Goal: Task Accomplishment & Management: Manage account settings

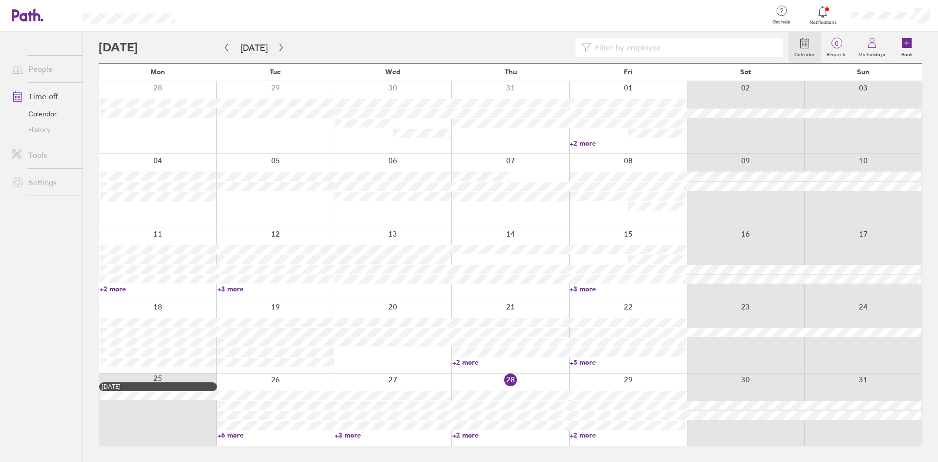
click at [537, 383] on div at bounding box center [510, 409] width 118 height 72
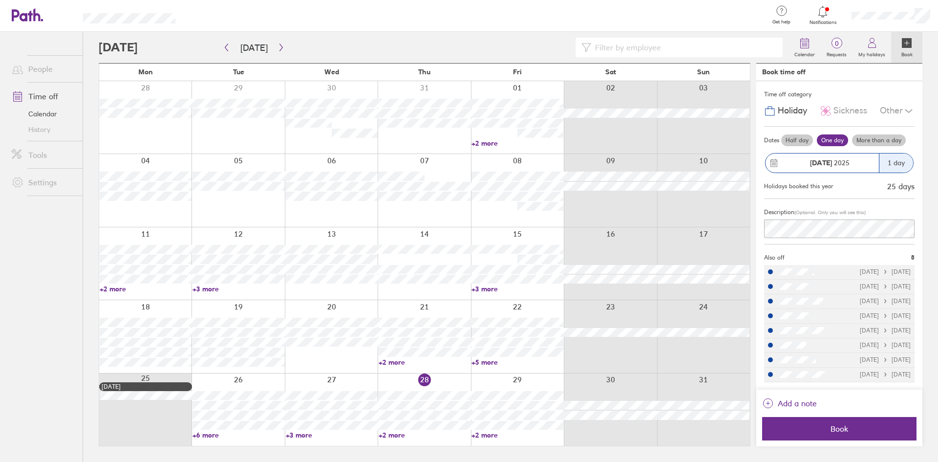
click at [382, 361] on link "+2 more" at bounding box center [425, 362] width 92 height 9
click at [421, 306] on div at bounding box center [424, 336] width 93 height 72
click at [163, 375] on div at bounding box center [145, 409] width 92 height 72
click at [248, 382] on div at bounding box center [238, 409] width 93 height 72
click at [341, 381] on div at bounding box center [331, 409] width 93 height 72
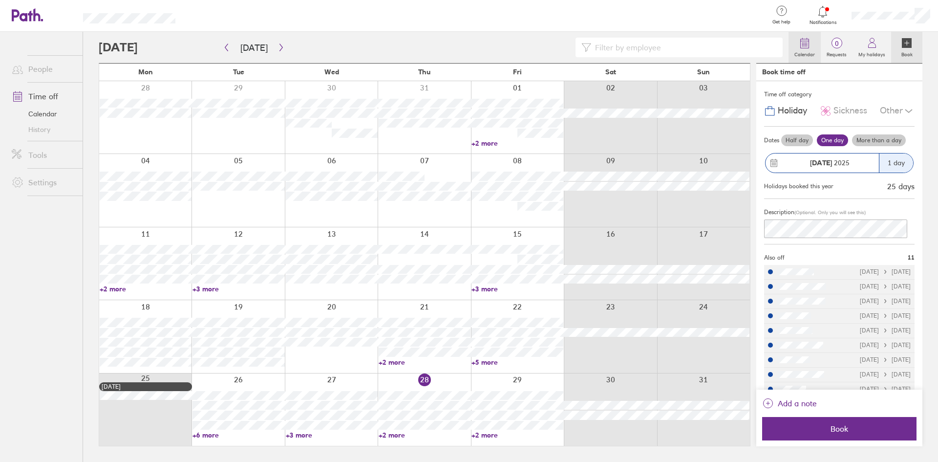
click at [803, 49] on label "Calendar" at bounding box center [805, 53] width 32 height 9
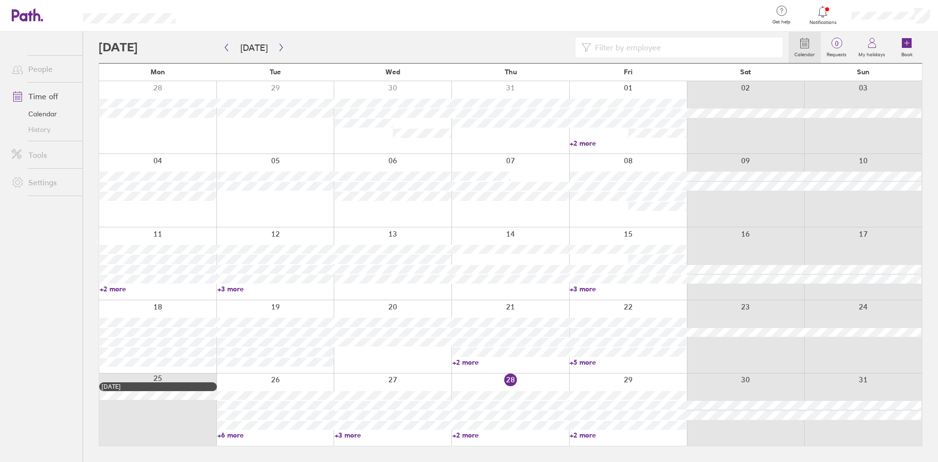
click at [455, 363] on link "+2 more" at bounding box center [510, 362] width 117 height 9
click at [406, 362] on div at bounding box center [393, 336] width 118 height 72
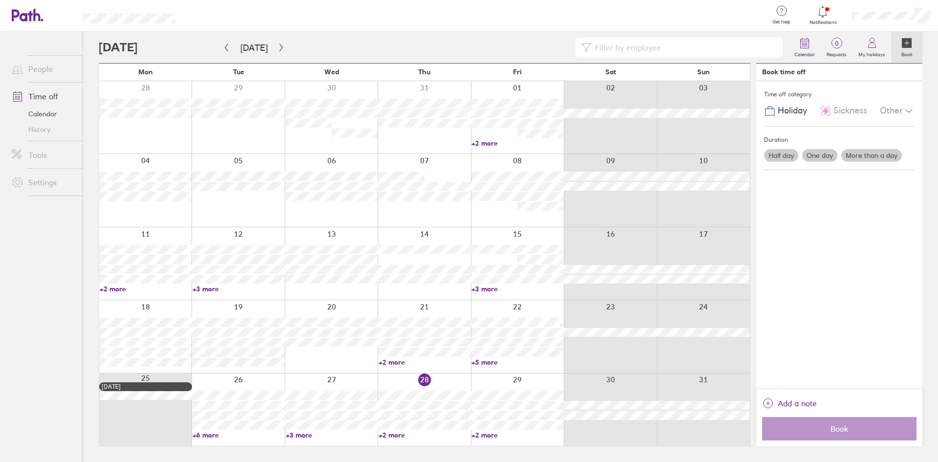
click at [499, 382] on div at bounding box center [517, 409] width 93 height 72
click at [432, 383] on div at bounding box center [424, 409] width 93 height 72
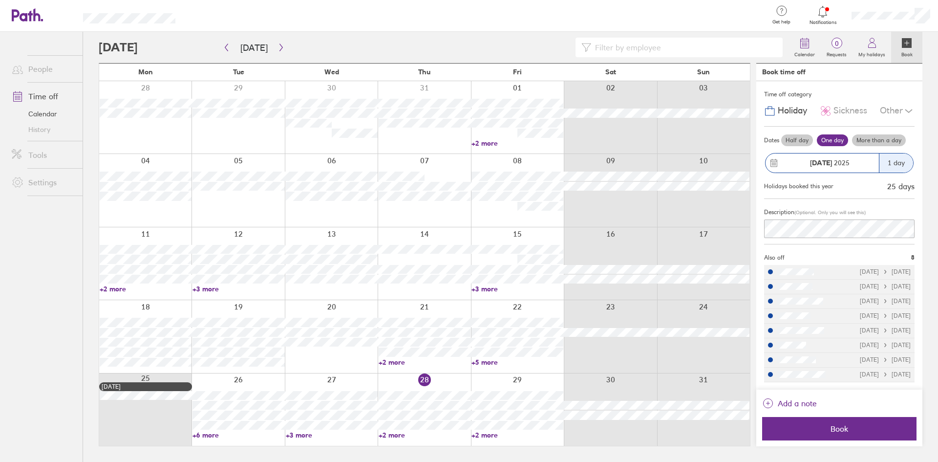
click at [533, 376] on div at bounding box center [517, 409] width 93 height 72
click at [279, 45] on icon "button" at bounding box center [281, 47] width 7 height 8
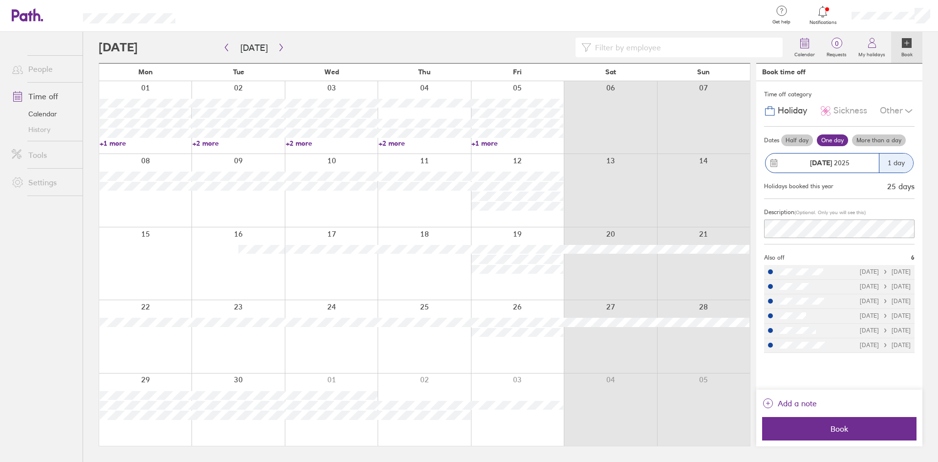
click at [150, 87] on div at bounding box center [145, 117] width 92 height 72
click at [485, 142] on link "+1 more" at bounding box center [518, 143] width 92 height 9
click at [908, 43] on icon at bounding box center [907, 43] width 10 height 10
click at [878, 44] on icon at bounding box center [872, 43] width 12 height 12
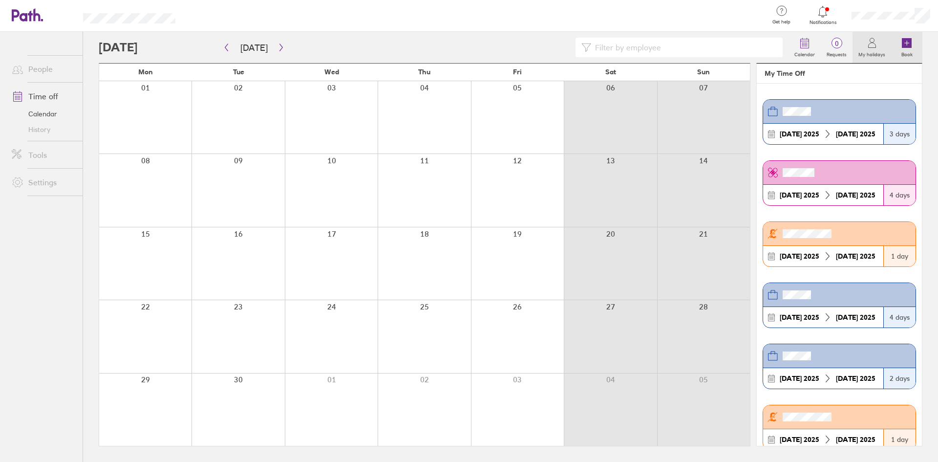
click at [909, 45] on icon at bounding box center [907, 43] width 10 height 10
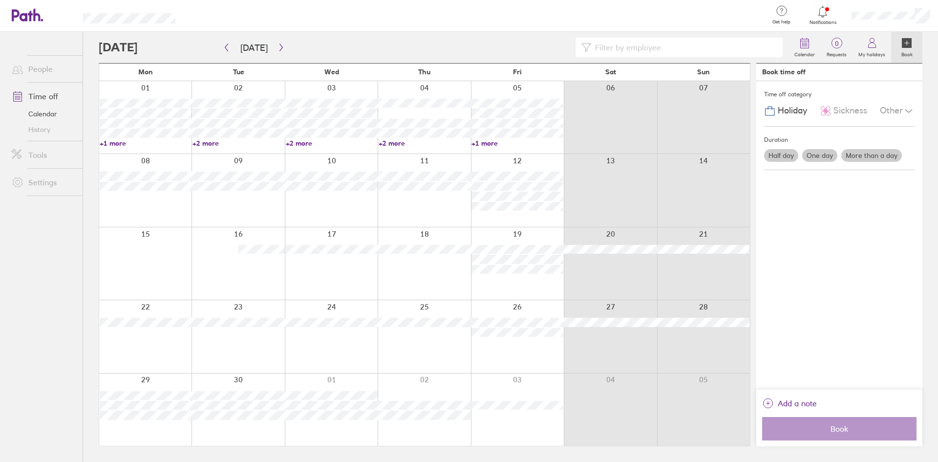
click at [777, 155] on label "Half day" at bounding box center [781, 155] width 34 height 13
click at [0, 0] on input "Half day" at bounding box center [0, 0] width 0 height 0
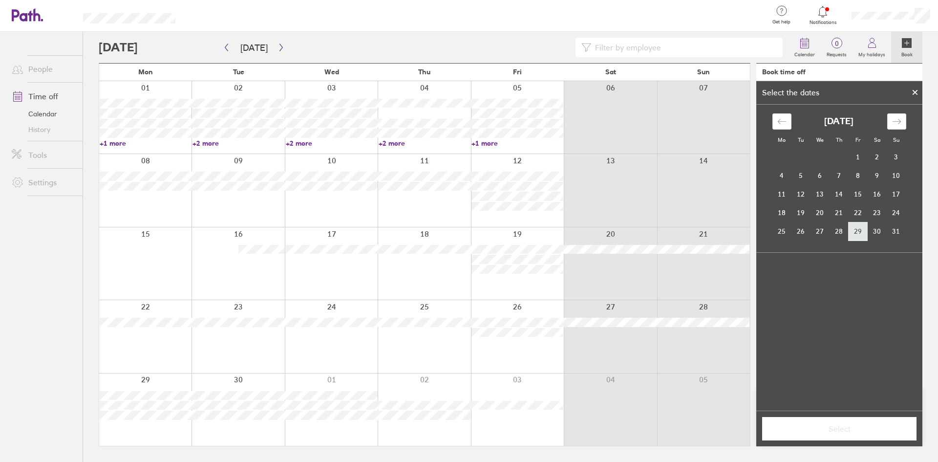
click at [861, 231] on td "29" at bounding box center [858, 231] width 19 height 19
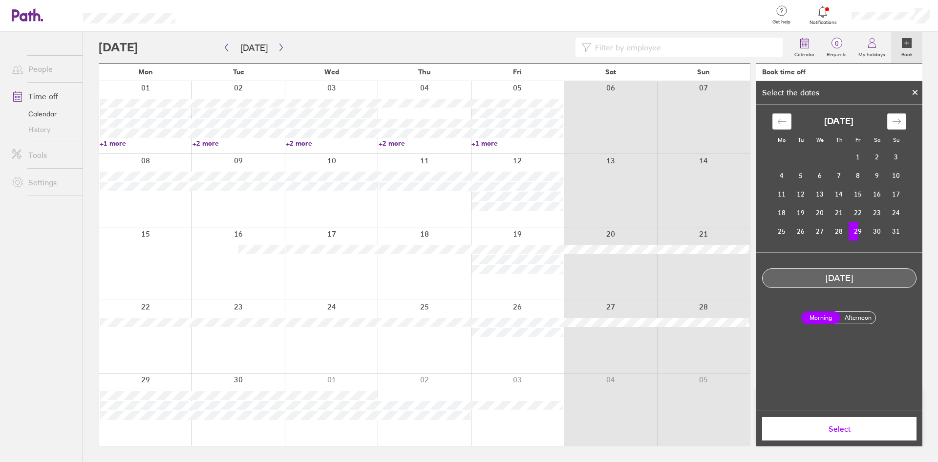
click at [859, 317] on label "Afternoon" at bounding box center [857, 318] width 39 height 12
click at [0, 0] on input "Afternoon" at bounding box center [0, 0] width 0 height 0
click at [828, 431] on span "Select" at bounding box center [839, 428] width 141 height 9
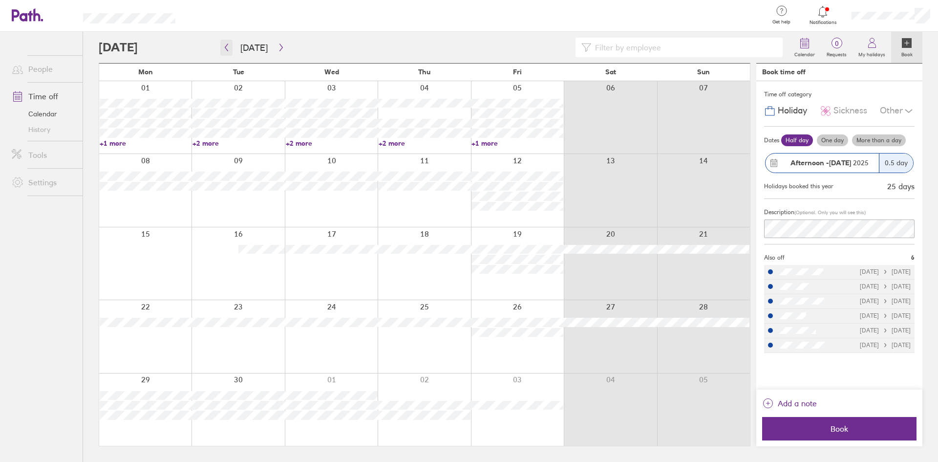
click at [226, 47] on icon "button" at bounding box center [226, 47] width 3 height 7
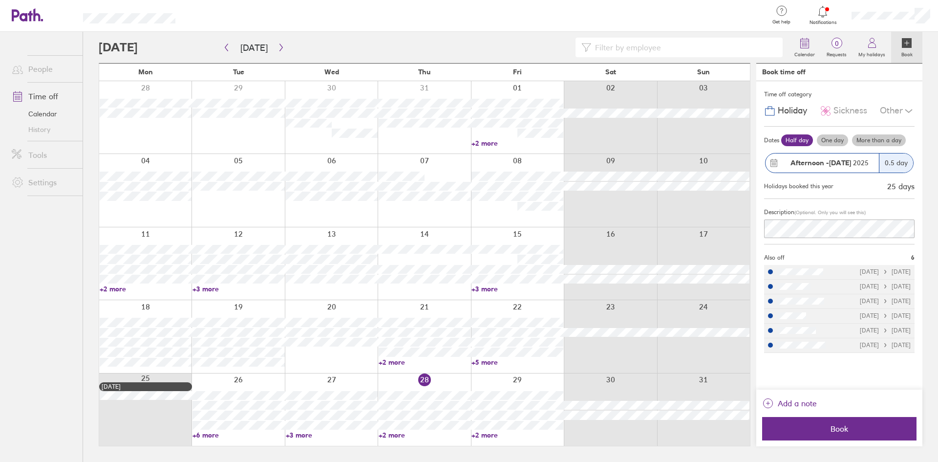
click at [496, 381] on div at bounding box center [517, 409] width 93 height 72
click at [871, 46] on icon at bounding box center [872, 43] width 12 height 12
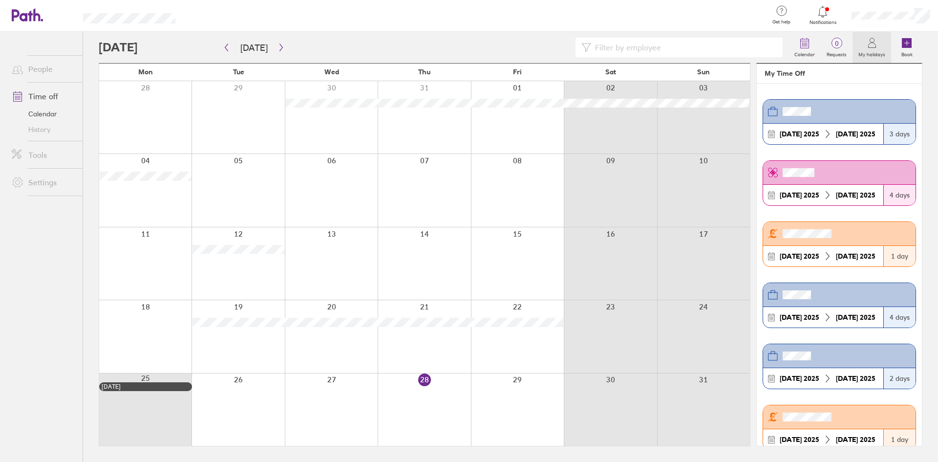
click at [521, 385] on div at bounding box center [517, 409] width 93 height 72
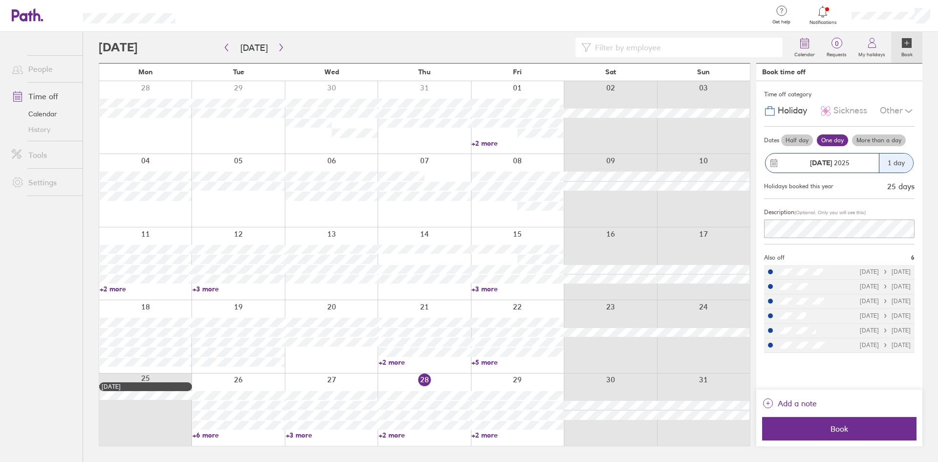
click at [904, 40] on icon at bounding box center [907, 43] width 10 height 10
click at [826, 437] on button "Book" at bounding box center [839, 428] width 154 height 23
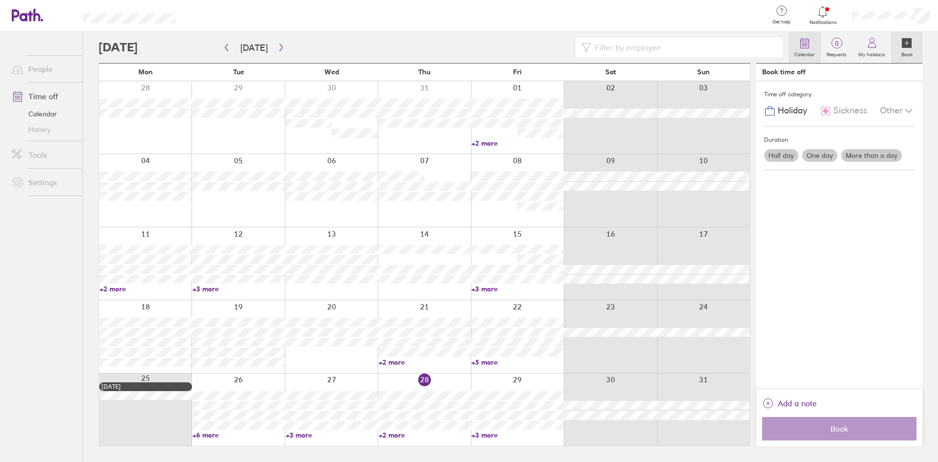
click at [809, 42] on icon at bounding box center [805, 43] width 12 height 12
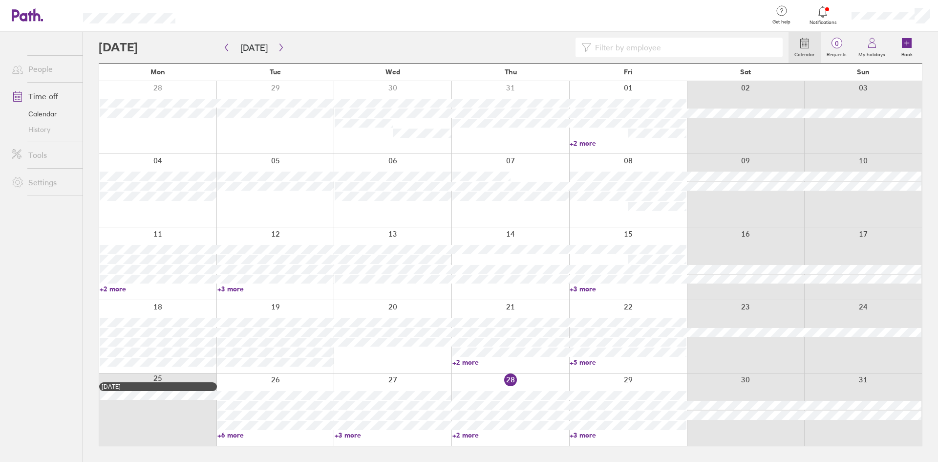
click at [615, 380] on div at bounding box center [628, 409] width 118 height 72
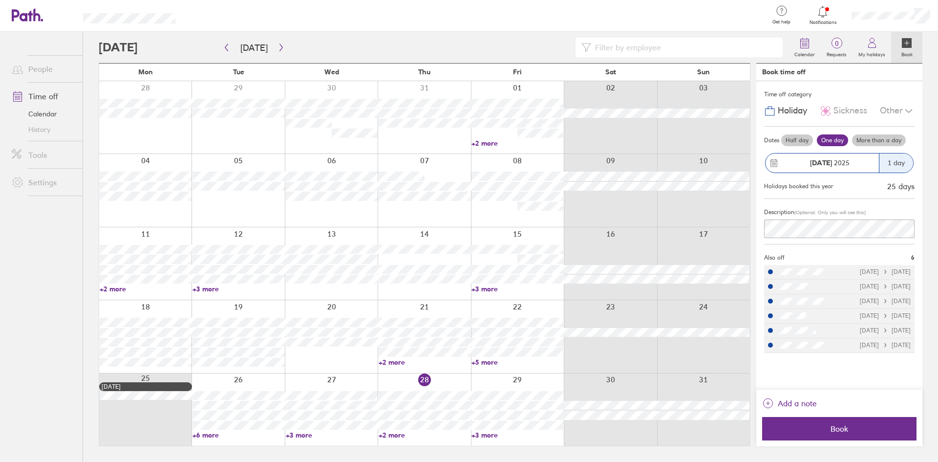
click at [473, 433] on link "+3 more" at bounding box center [518, 434] width 92 height 9
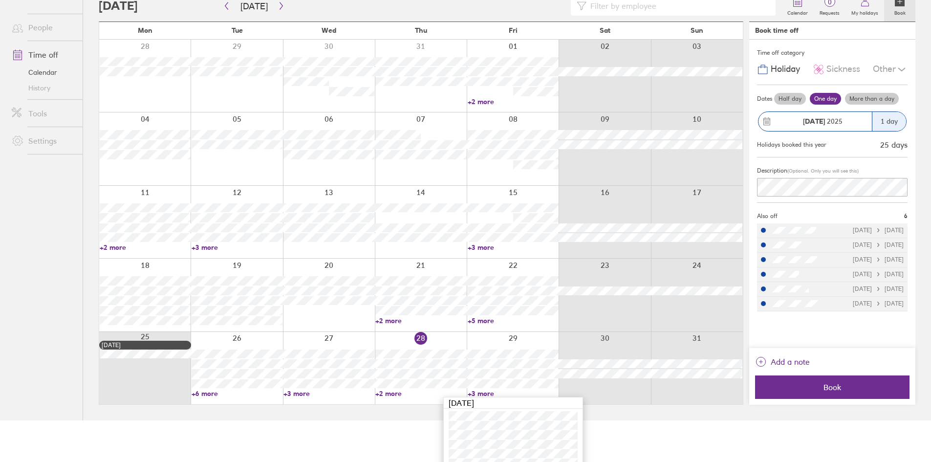
scroll to position [63, 0]
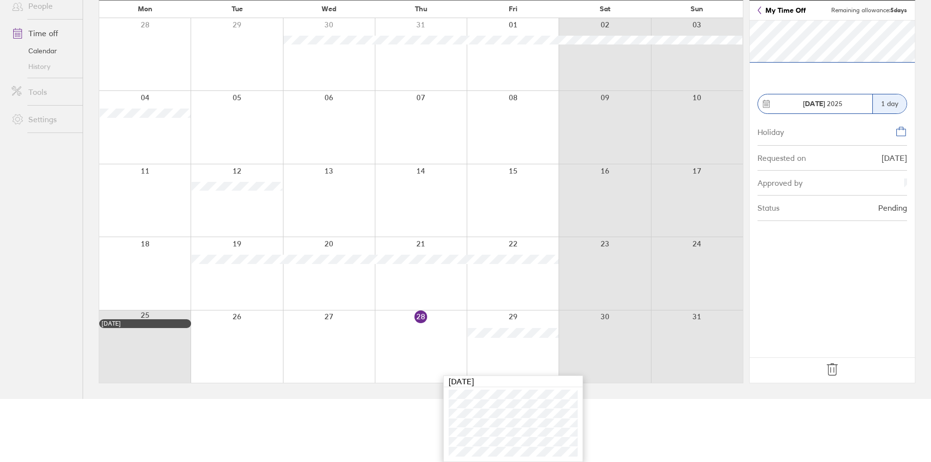
click at [890, 107] on div "1 day" at bounding box center [889, 103] width 34 height 19
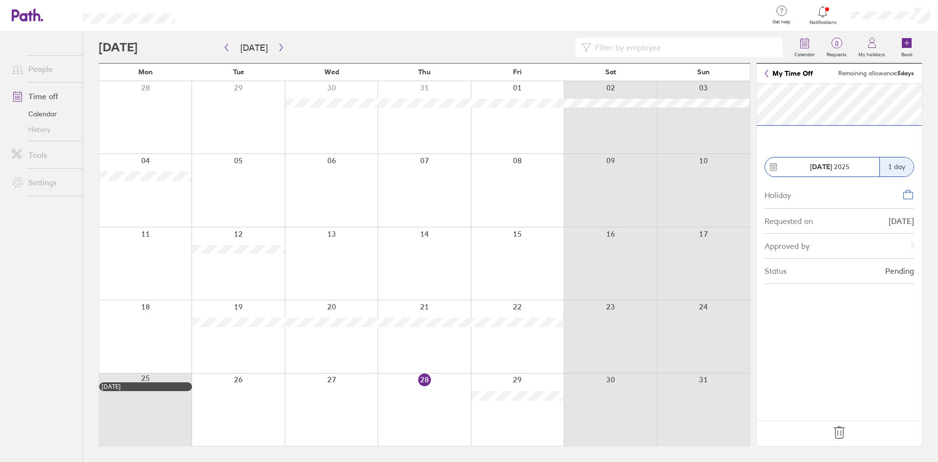
click at [776, 166] on icon at bounding box center [774, 167] width 6 height 7
click at [892, 234] on div "Approved by" at bounding box center [840, 246] width 150 height 25
click at [873, 264] on div "Status Pending" at bounding box center [840, 270] width 150 height 25
click at [768, 72] on icon at bounding box center [767, 73] width 4 height 8
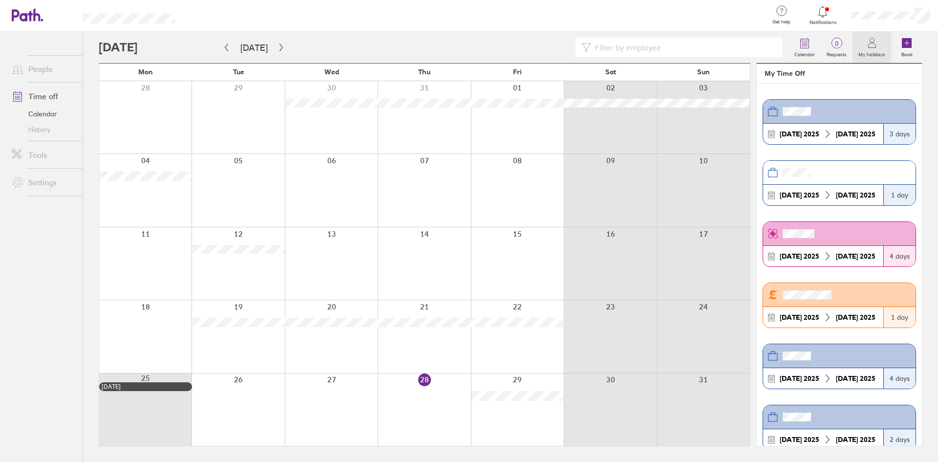
click at [892, 191] on div "1 day" at bounding box center [899, 195] width 32 height 21
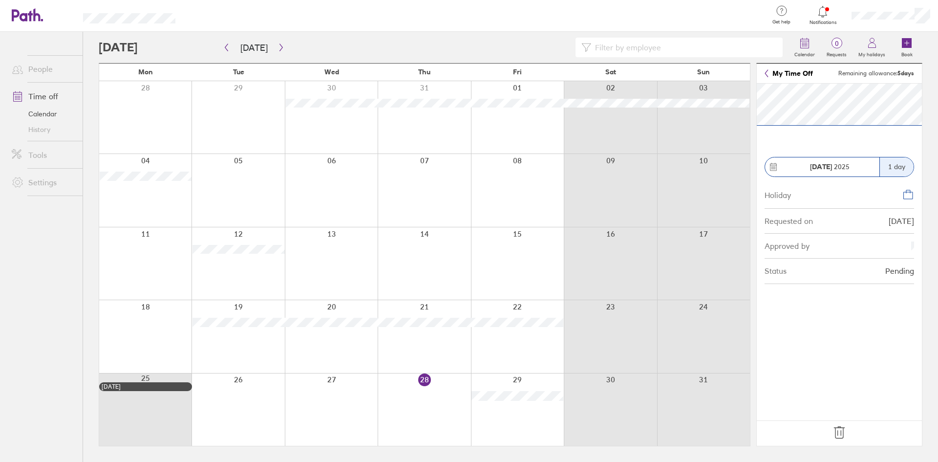
click at [906, 196] on icon at bounding box center [908, 195] width 12 height 12
click at [770, 166] on icon at bounding box center [773, 166] width 9 height 9
drag, startPoint x: 870, startPoint y: 72, endPoint x: 891, endPoint y: 184, distance: 113.9
click at [891, 184] on div "Holiday" at bounding box center [840, 195] width 150 height 28
click at [838, 434] on icon at bounding box center [839, 433] width 10 height 12
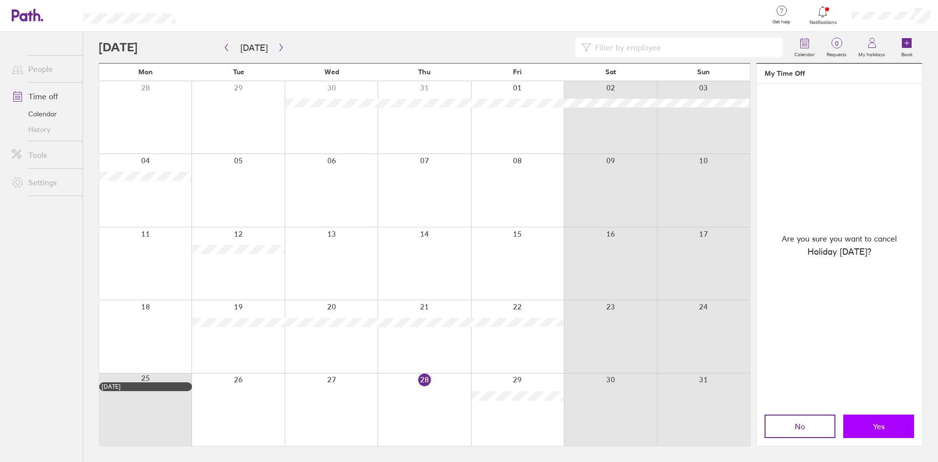
click at [877, 421] on button "Yes" at bounding box center [878, 425] width 71 height 23
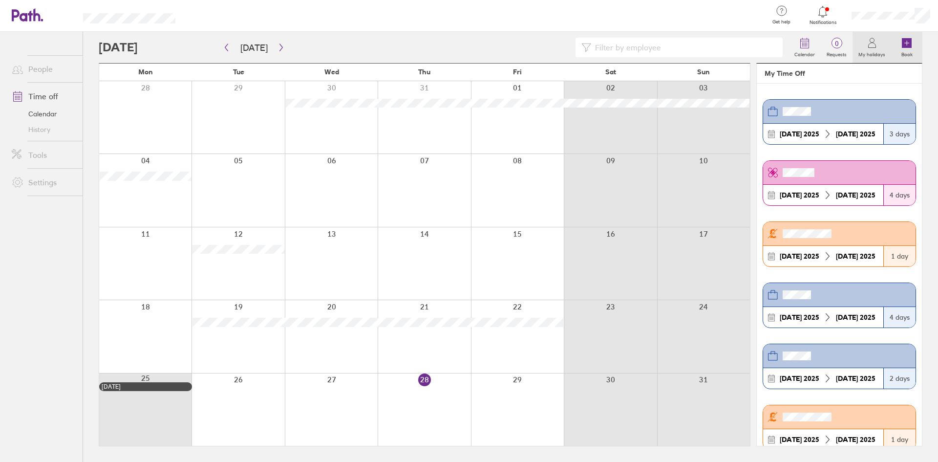
click at [903, 45] on icon at bounding box center [907, 43] width 10 height 10
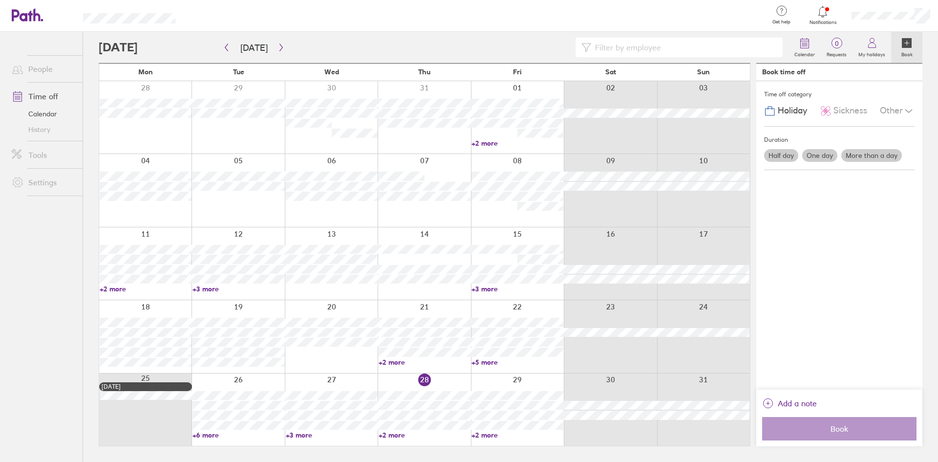
click at [780, 155] on label "Half day" at bounding box center [781, 155] width 34 height 13
click at [0, 0] on input "Half day" at bounding box center [0, 0] width 0 height 0
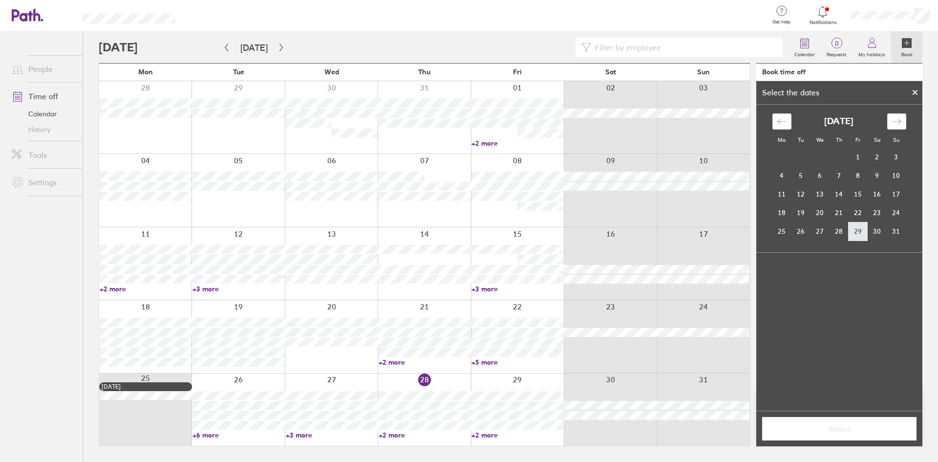
click at [861, 232] on td "29" at bounding box center [858, 231] width 19 height 19
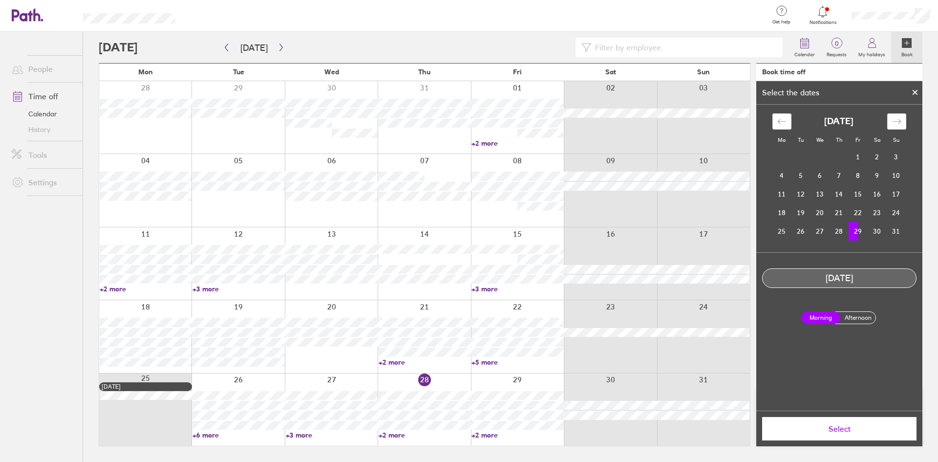
click at [849, 315] on label "Afternoon" at bounding box center [857, 318] width 39 height 12
click at [0, 0] on input "Afternoon" at bounding box center [0, 0] width 0 height 0
click at [844, 430] on span "Select" at bounding box center [839, 428] width 141 height 9
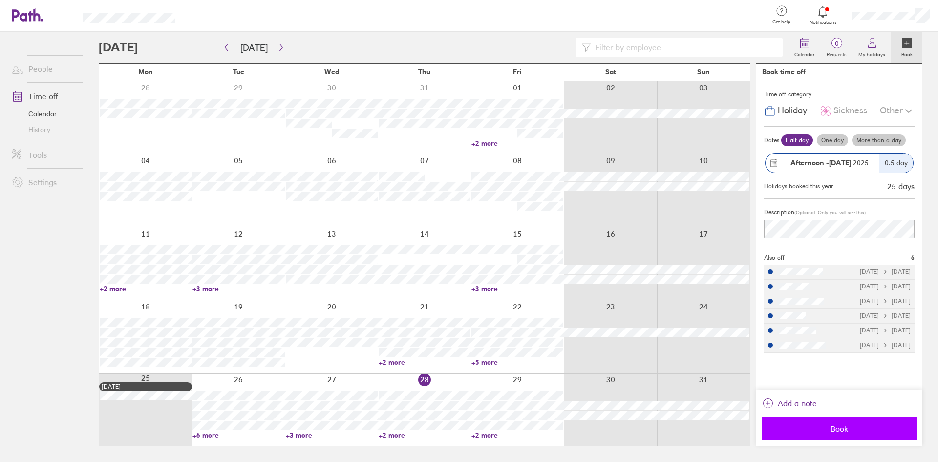
click at [846, 430] on span "Book" at bounding box center [839, 428] width 141 height 9
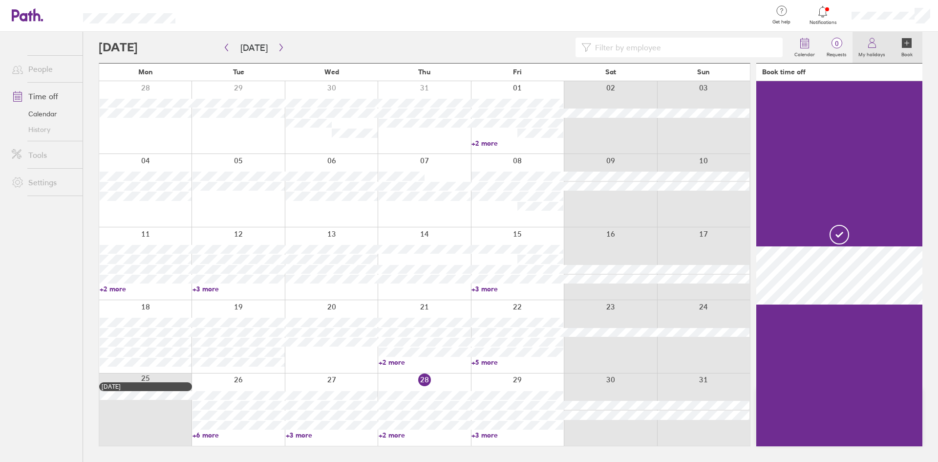
click at [876, 51] on label "My holidays" at bounding box center [872, 53] width 39 height 9
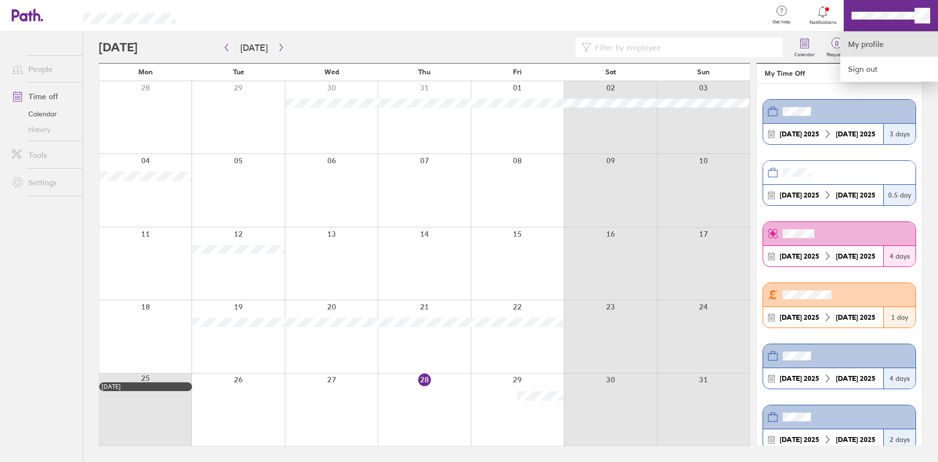
click at [861, 43] on link "My profile" at bounding box center [889, 44] width 98 height 25
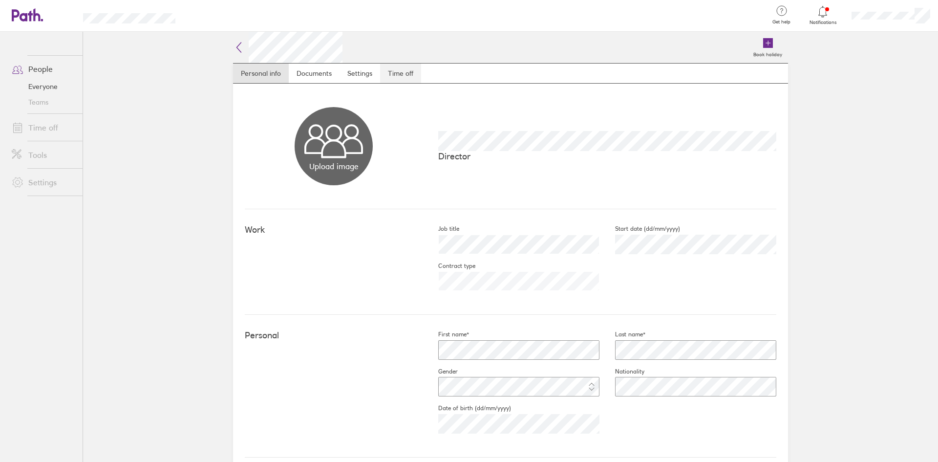
click at [390, 71] on link "Time off" at bounding box center [400, 74] width 41 height 20
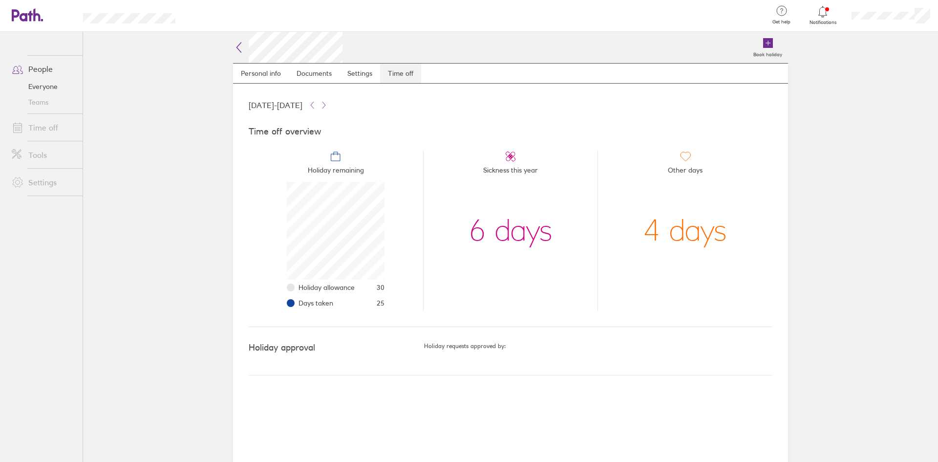
scroll to position [98, 98]
click at [359, 75] on link "Settings" at bounding box center [360, 74] width 41 height 20
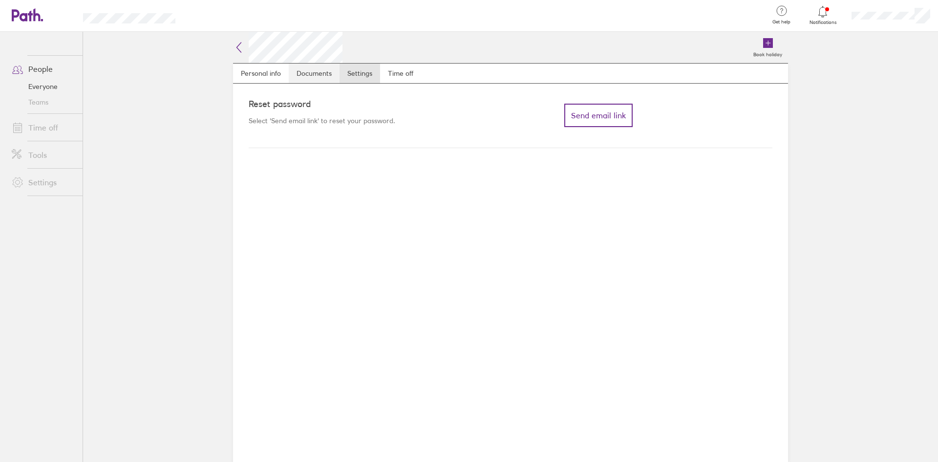
click at [316, 73] on link "Documents" at bounding box center [314, 74] width 51 height 20
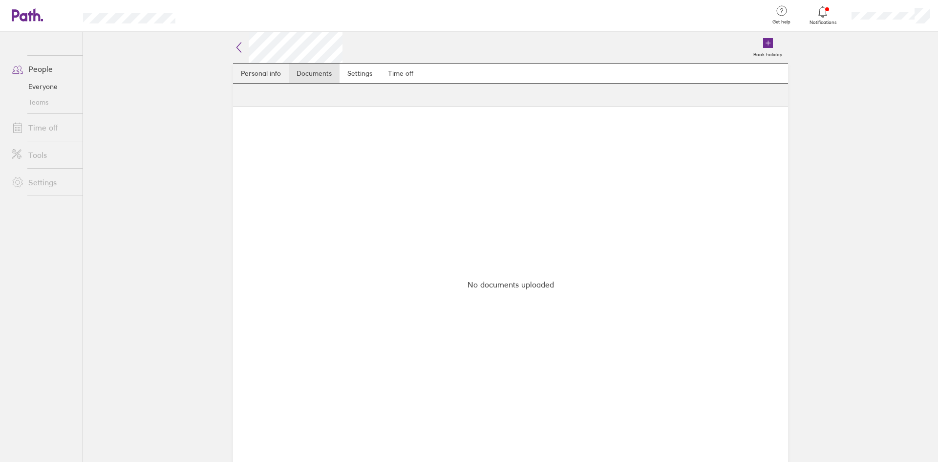
click at [258, 70] on link "Personal info" at bounding box center [261, 74] width 56 height 20
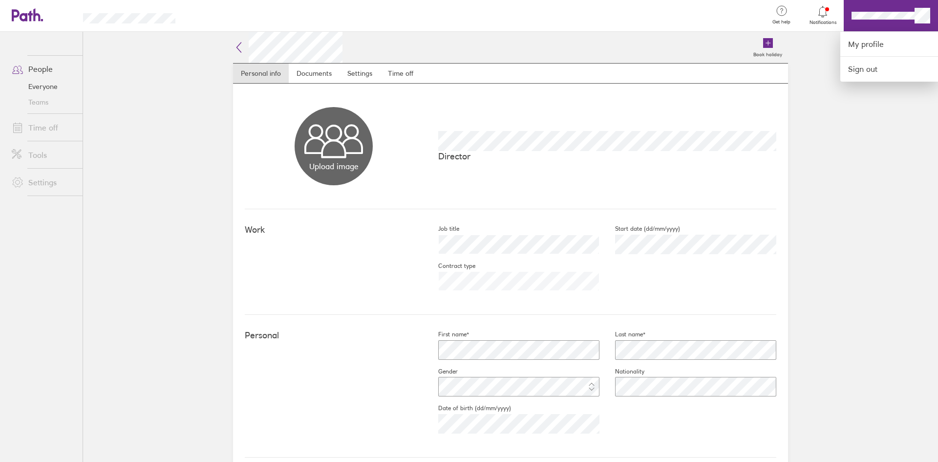
click at [920, 14] on div at bounding box center [469, 231] width 938 height 462
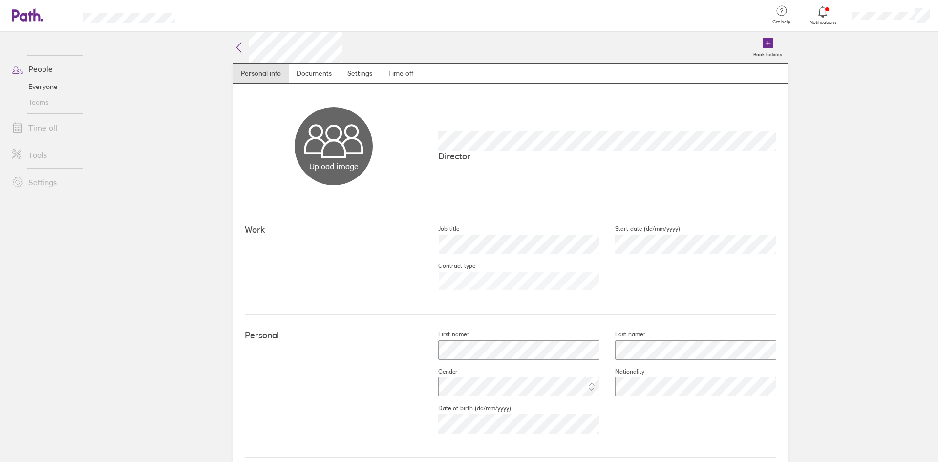
click at [43, 68] on link "People" at bounding box center [43, 69] width 79 height 20
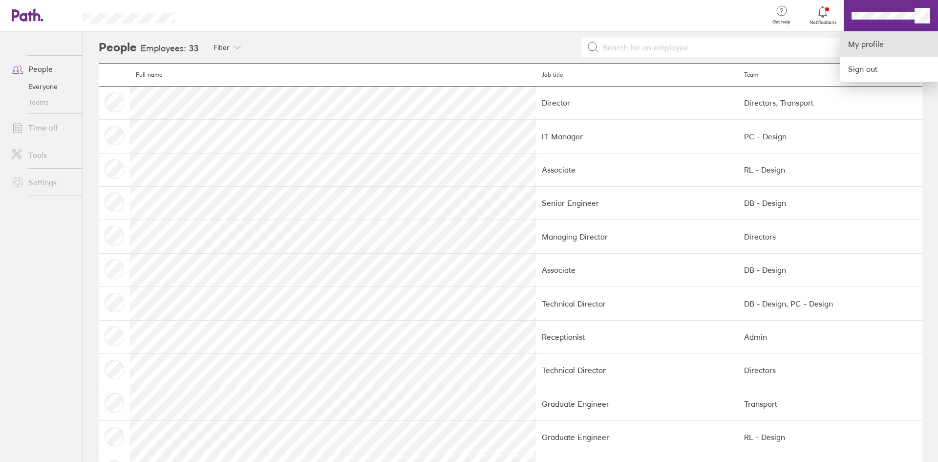
click at [870, 43] on link "My profile" at bounding box center [889, 44] width 98 height 25
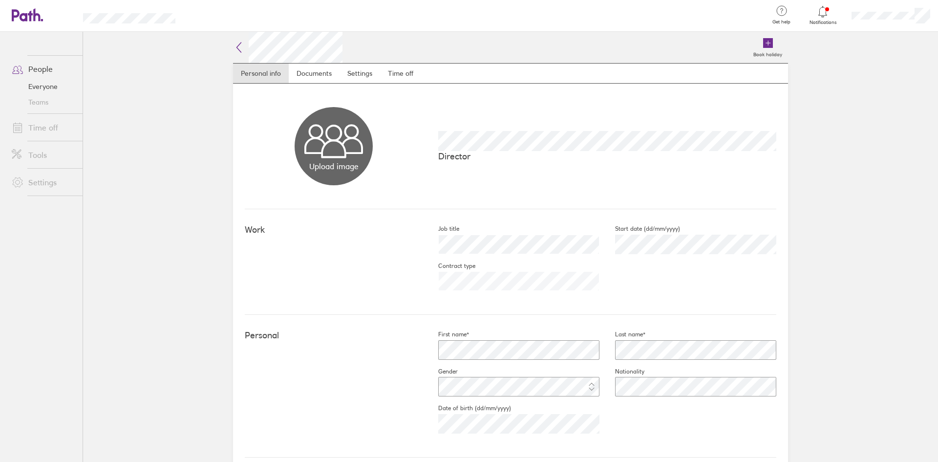
click at [238, 48] on icon at bounding box center [239, 48] width 12 height 12
click at [42, 130] on link "Time off" at bounding box center [43, 128] width 79 height 20
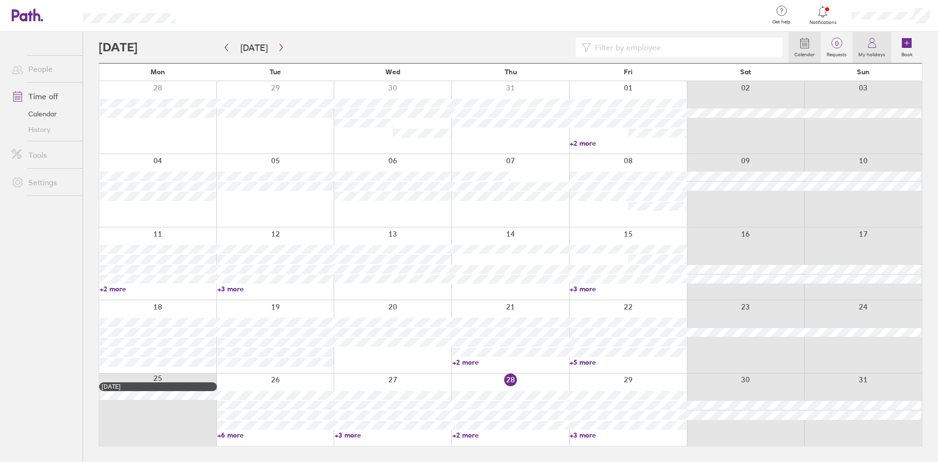
click at [871, 49] on label "My holidays" at bounding box center [872, 53] width 39 height 9
